Goal: Find specific page/section: Find specific page/section

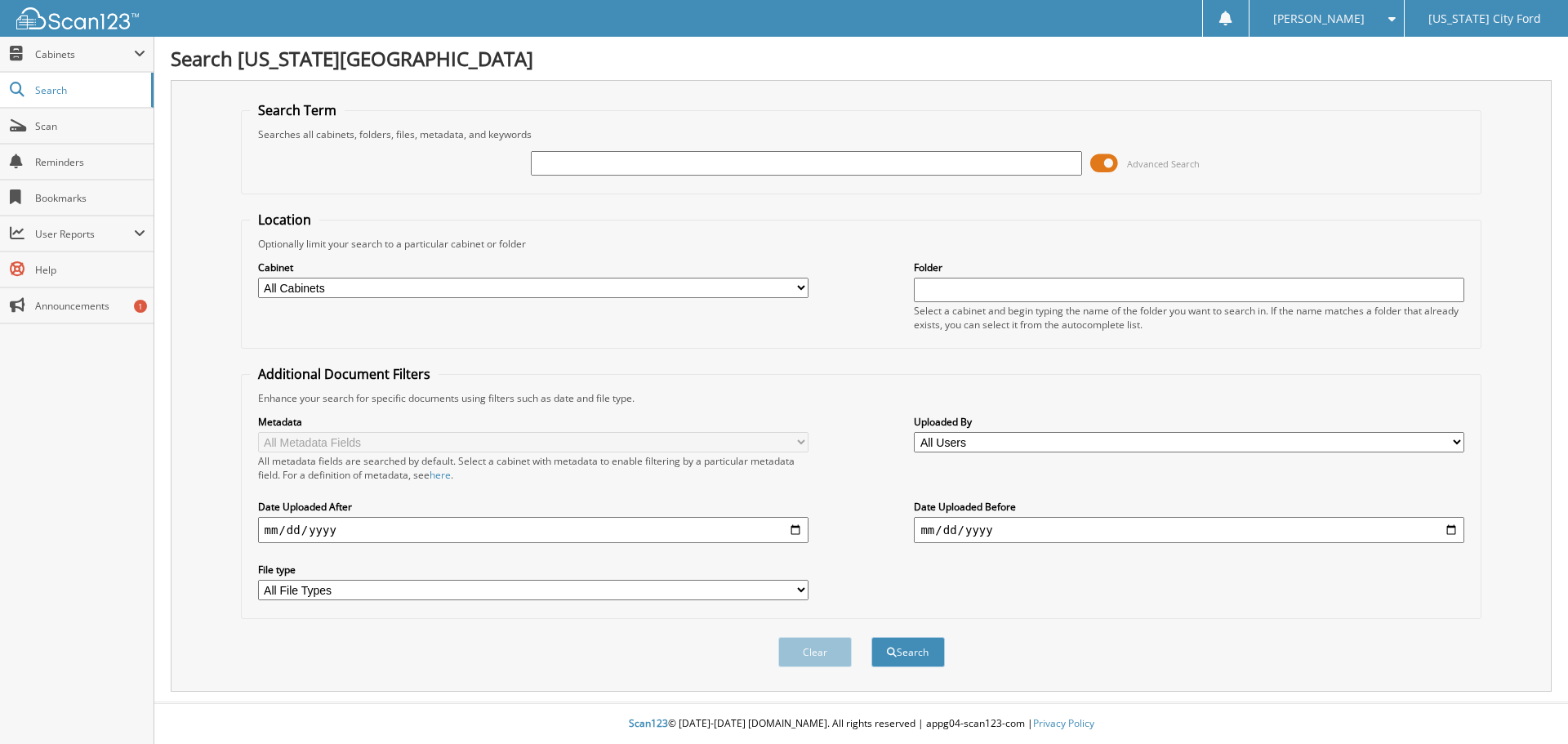
click at [857, 165] on input "text" at bounding box center [806, 162] width 551 height 24
type input "MF1064A"
click at [907, 656] on button "Search" at bounding box center [909, 652] width 74 height 30
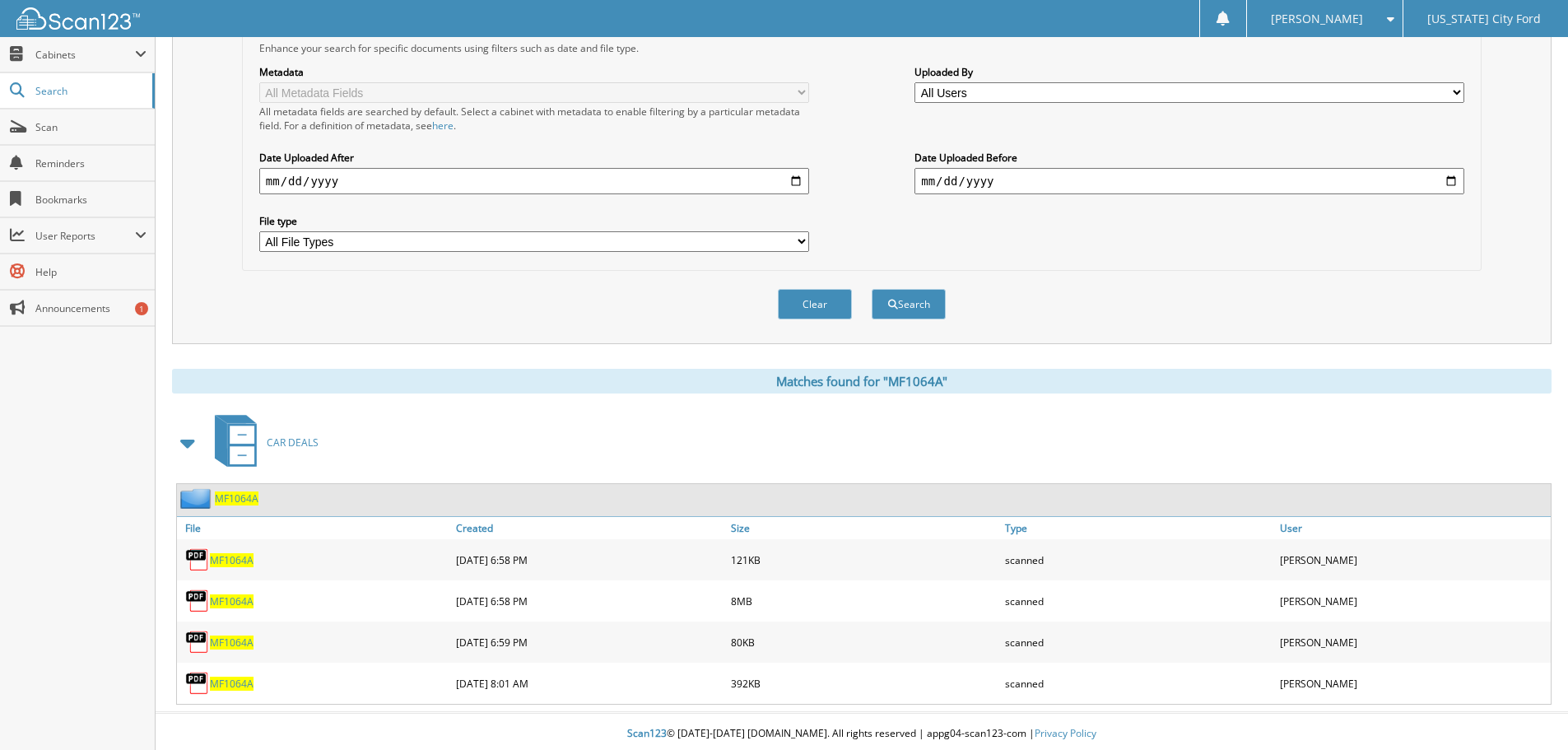
scroll to position [358, 0]
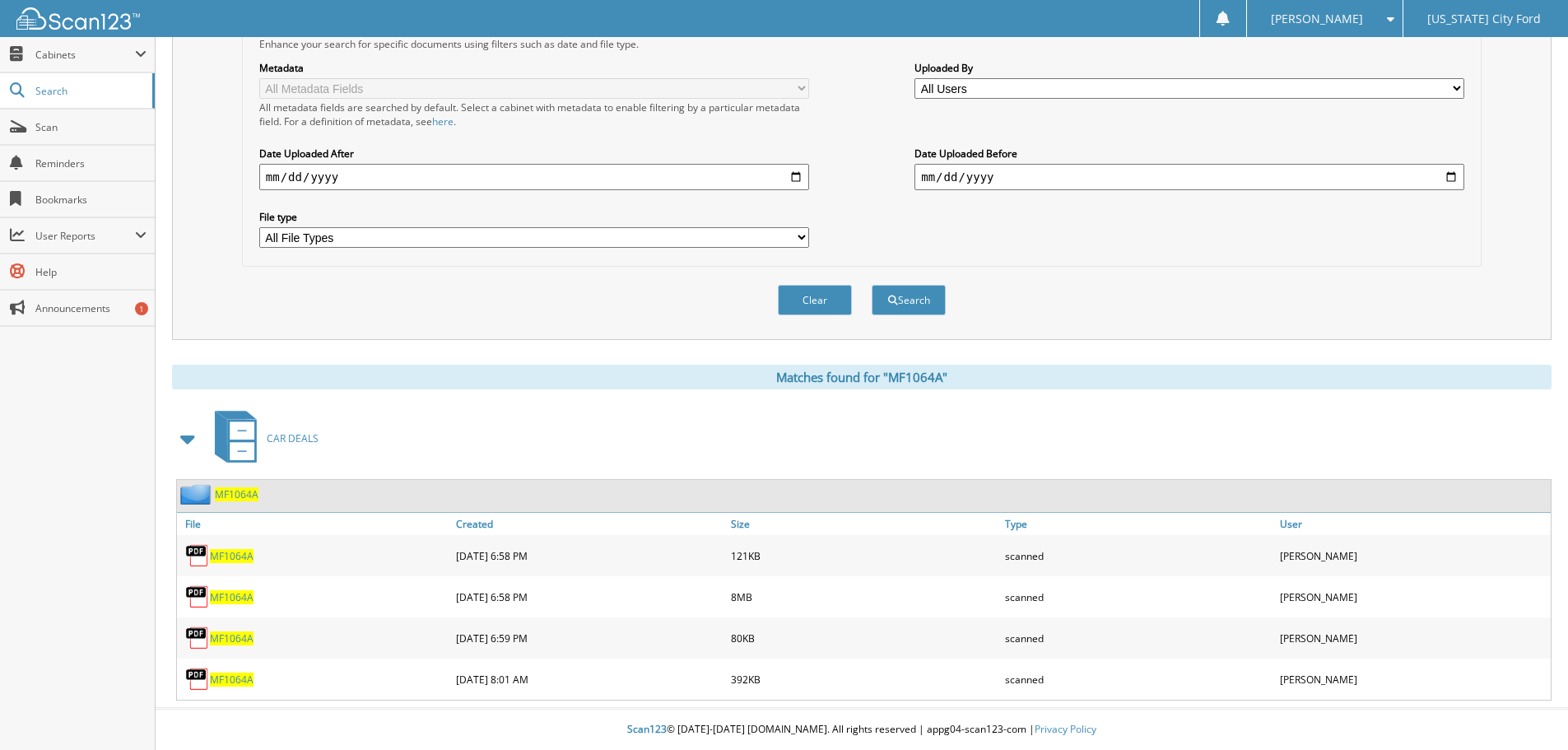
click at [230, 594] on span "MF1064A" at bounding box center [231, 597] width 43 height 14
click at [230, 556] on span "MF1064A" at bounding box center [231, 556] width 43 height 14
click at [241, 639] on span "MF1064A" at bounding box center [231, 638] width 43 height 14
click at [239, 639] on span "MF1064A" at bounding box center [231, 638] width 43 height 14
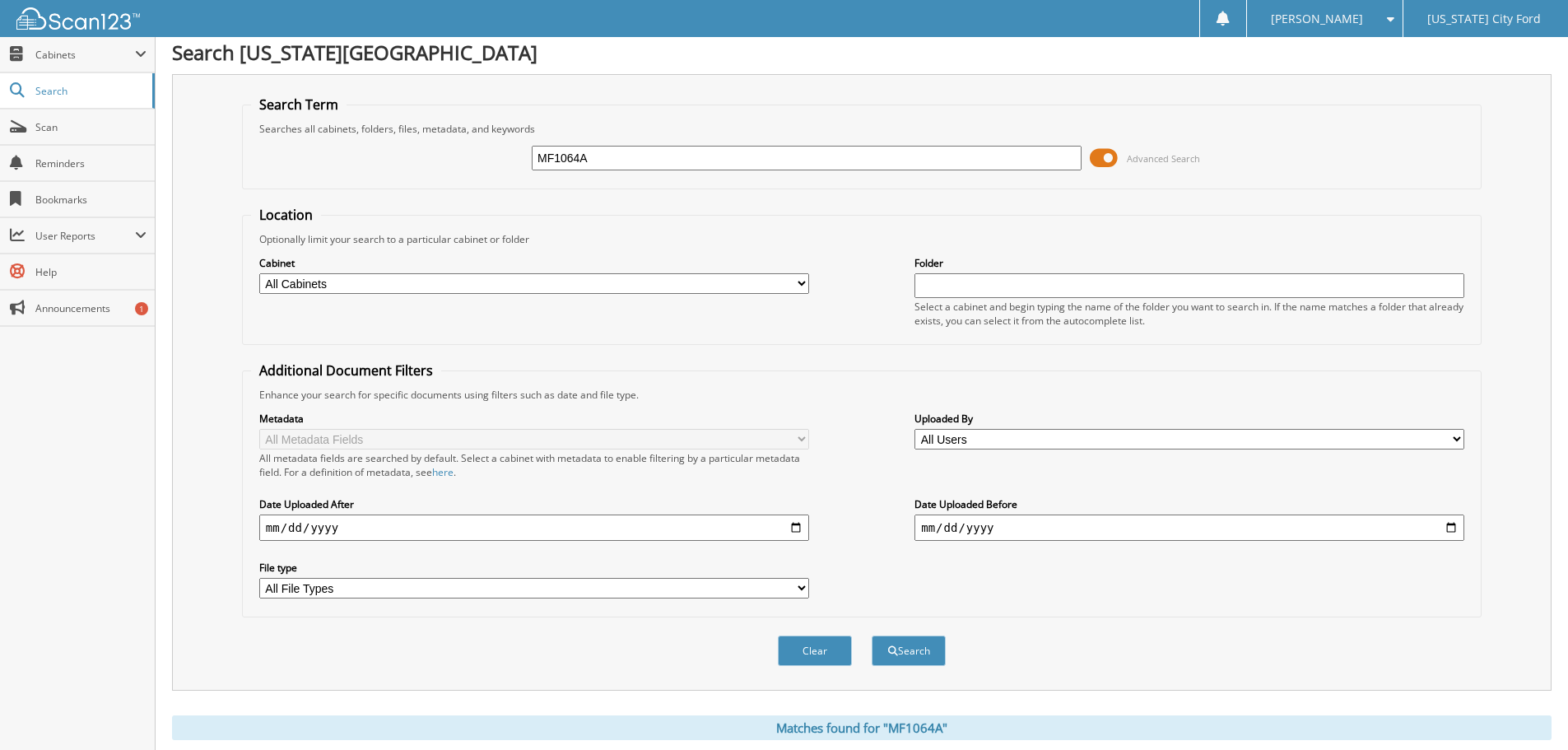
scroll to position [0, 0]
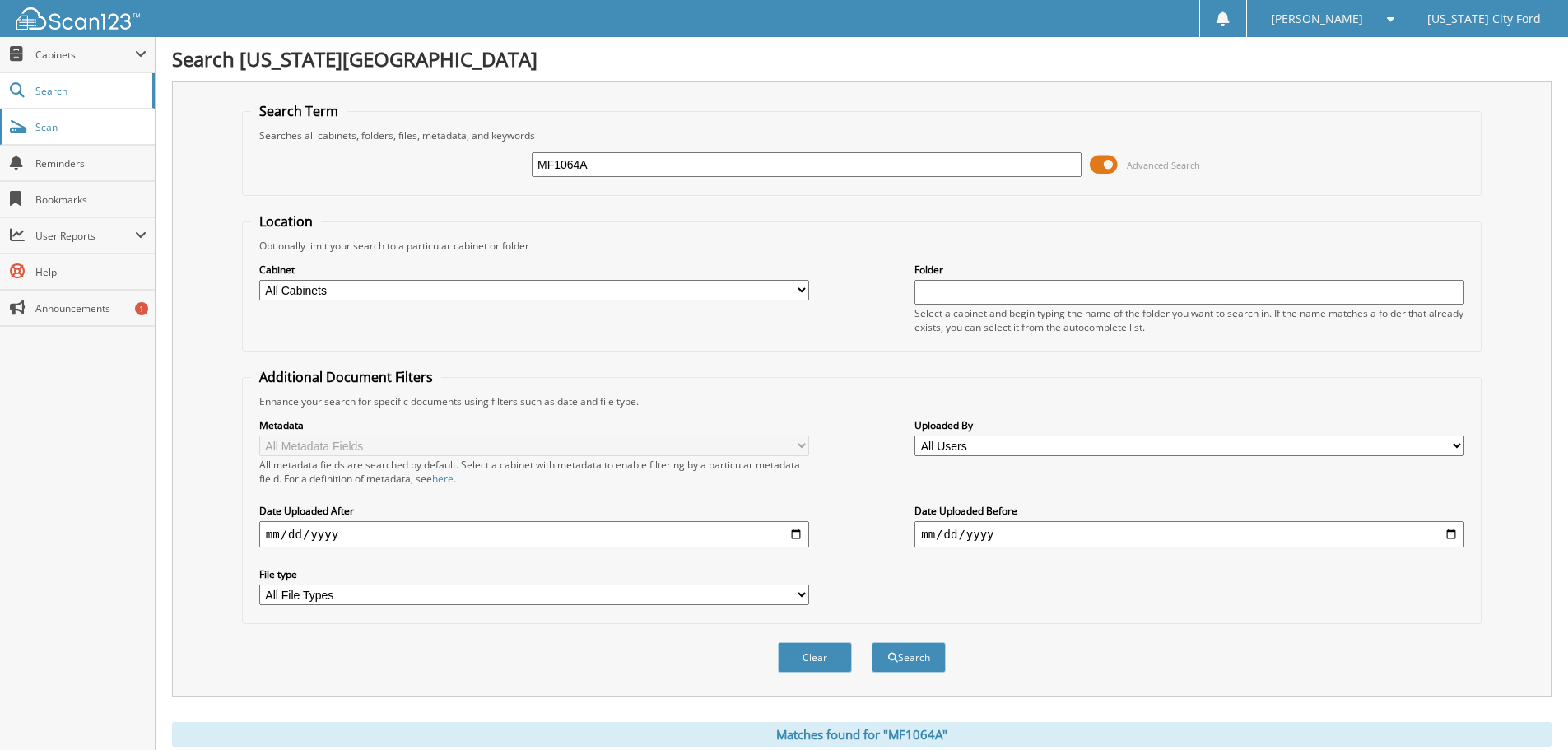
click at [47, 130] on span "Scan" at bounding box center [90, 127] width 111 height 14
